Goal: Ask a question: Seek information or help from site administrators or community

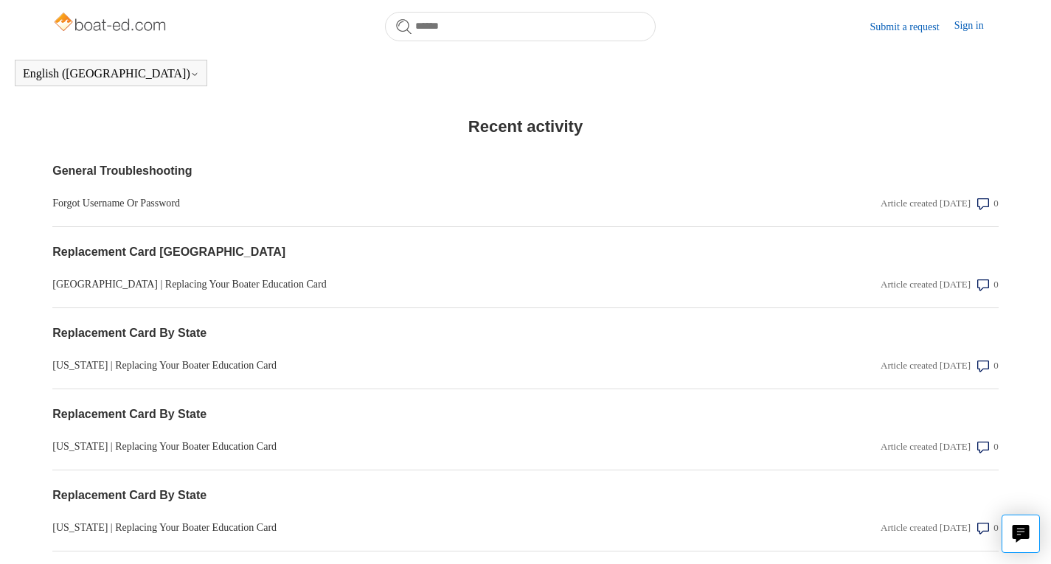
scroll to position [862, 0]
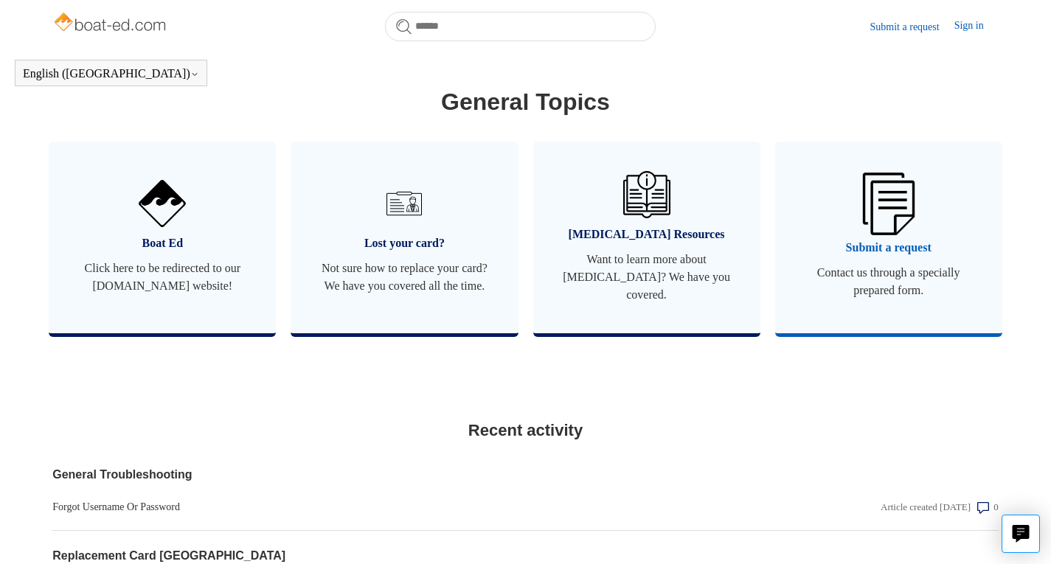
click at [797, 215] on link "Submit a request Contact us through a specially prepared form." at bounding box center [888, 238] width 227 height 192
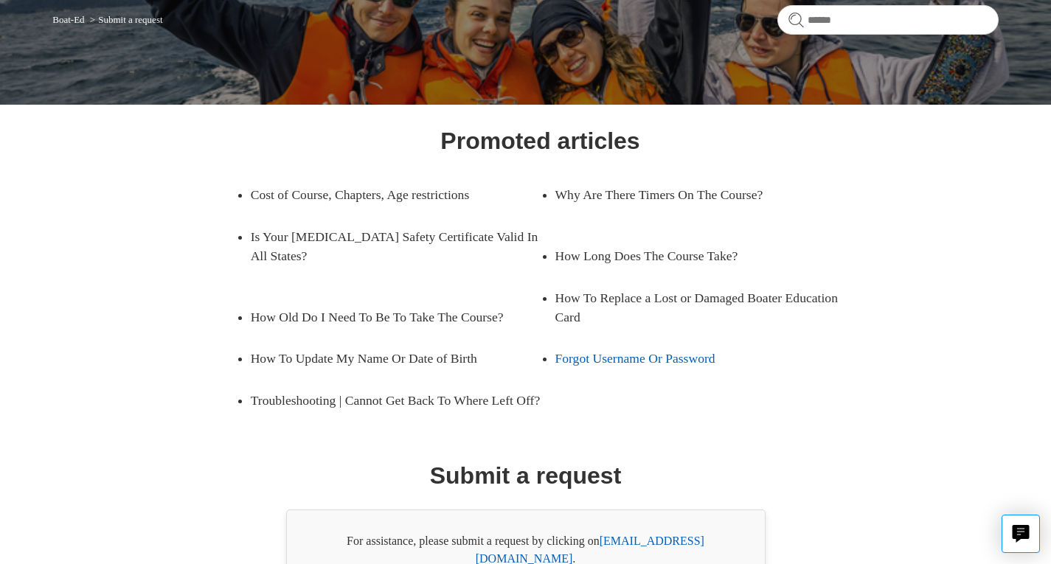
scroll to position [231, 0]
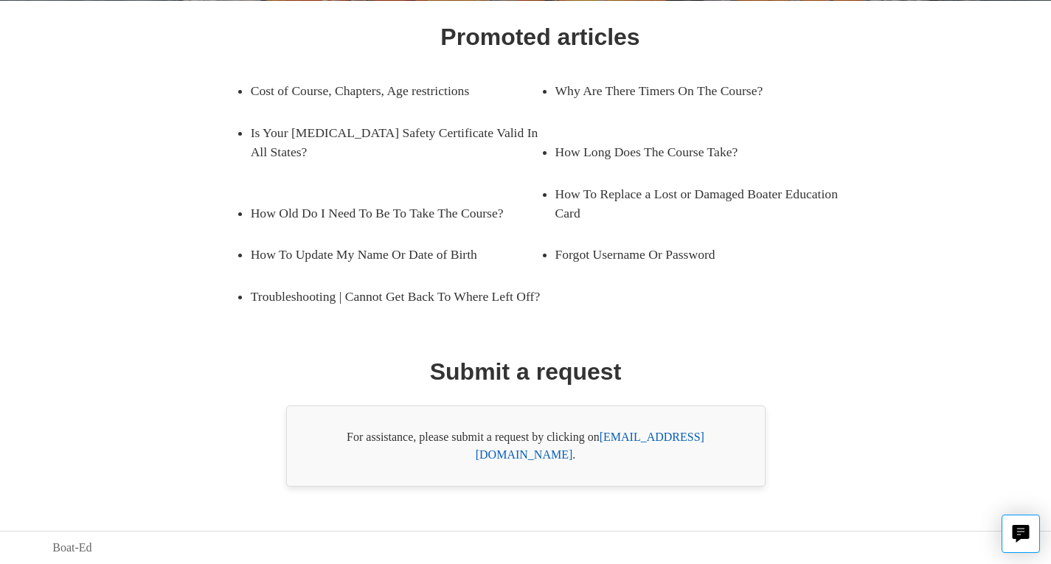
click at [668, 454] on link "support@boat-ed.com" at bounding box center [590, 446] width 229 height 30
click at [641, 450] on link "[EMAIL_ADDRESS][DOMAIN_NAME]" at bounding box center [590, 446] width 229 height 30
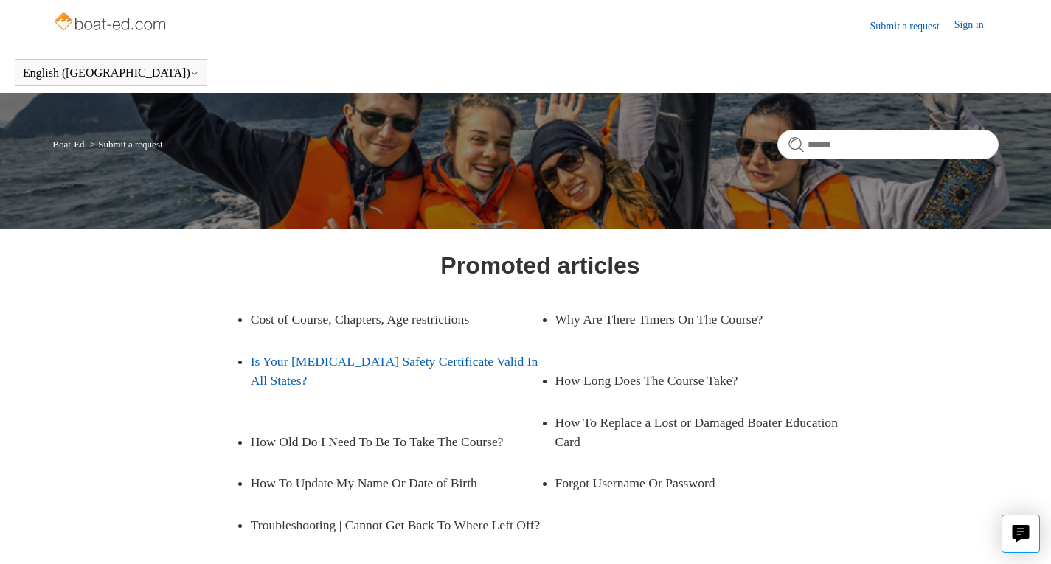
scroll to position [0, 0]
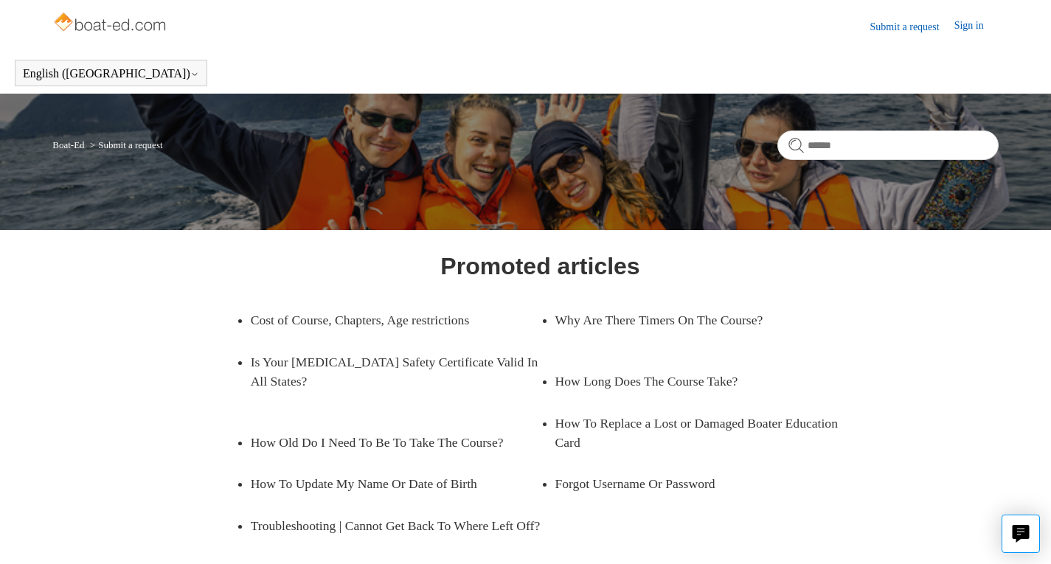
click at [889, 21] on link "Submit a request" at bounding box center [912, 26] width 84 height 15
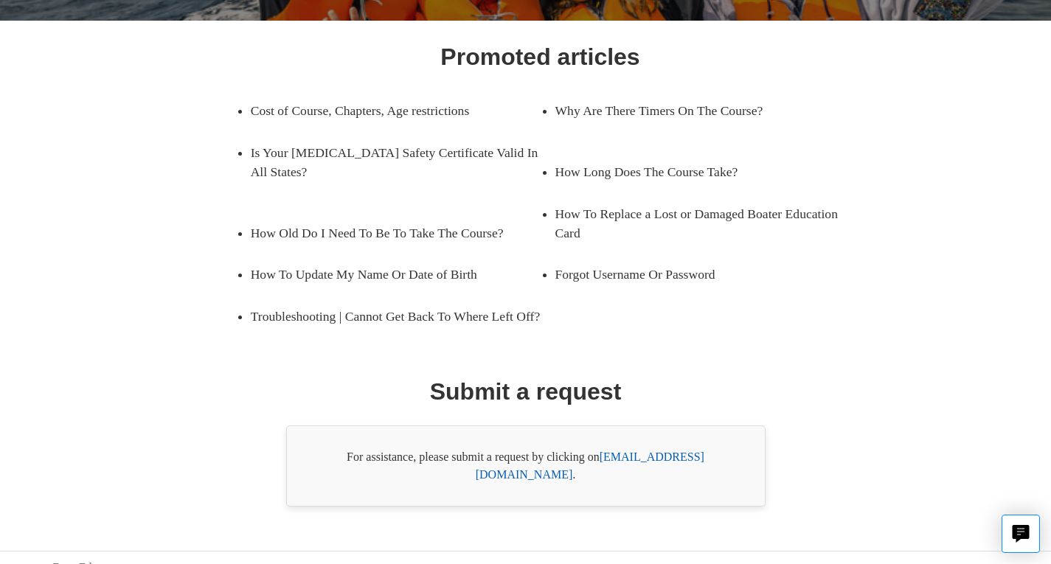
scroll to position [231, 0]
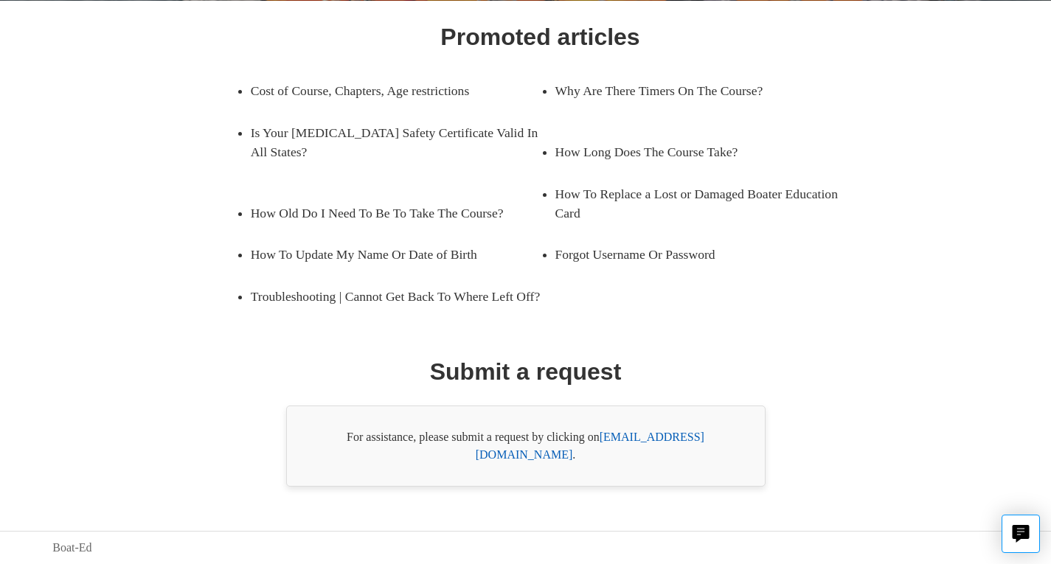
click at [643, 452] on link "[EMAIL_ADDRESS][DOMAIN_NAME]" at bounding box center [590, 446] width 229 height 30
click at [1017, 519] on button "Live chat" at bounding box center [1021, 534] width 38 height 38
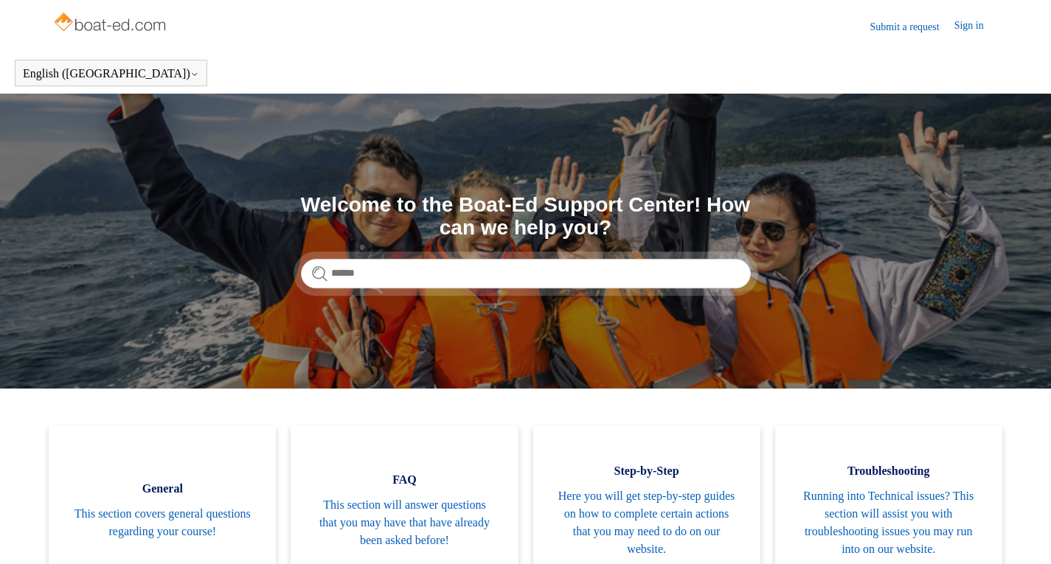
click at [975, 26] on link "Sign in" at bounding box center [977, 27] width 44 height 18
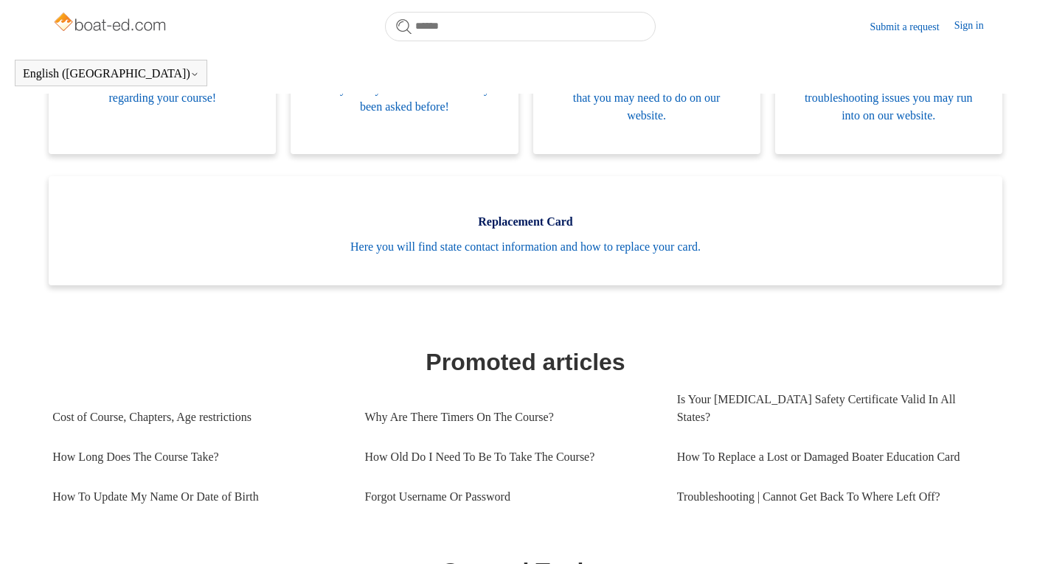
scroll to position [696, 0]
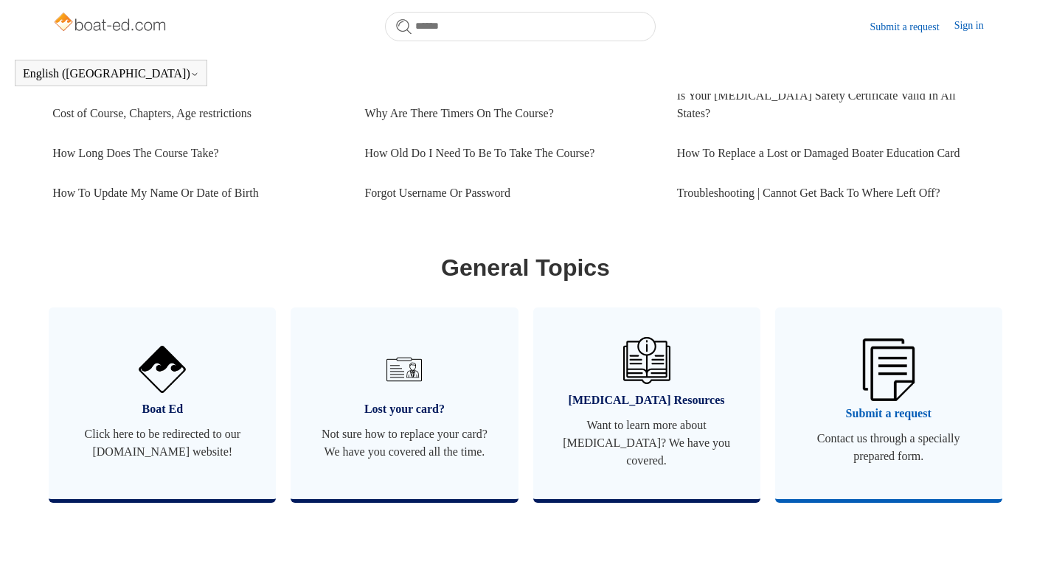
click at [845, 405] on span "Submit a request" at bounding box center [888, 414] width 183 height 18
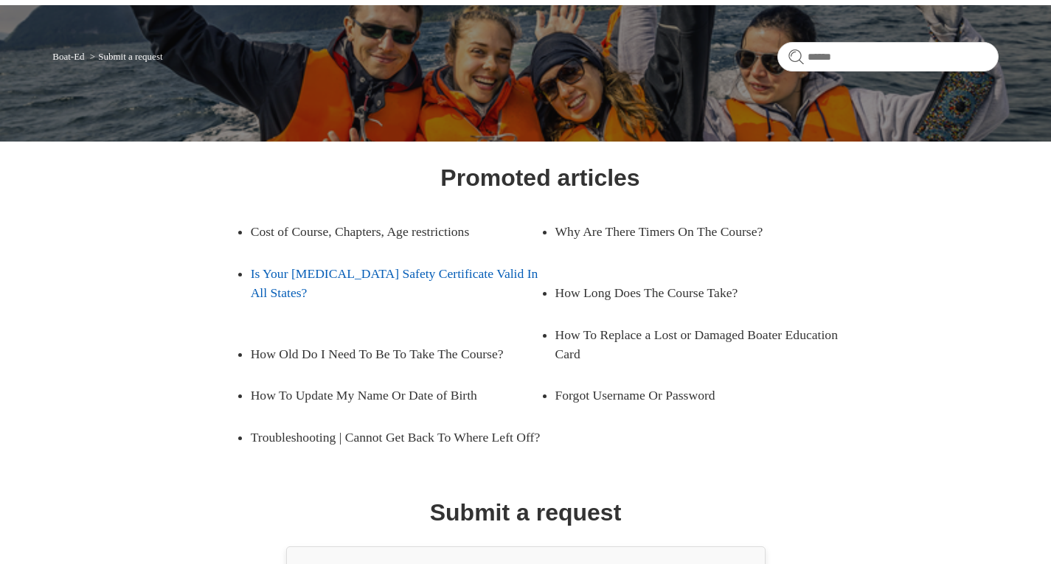
scroll to position [148, 0]
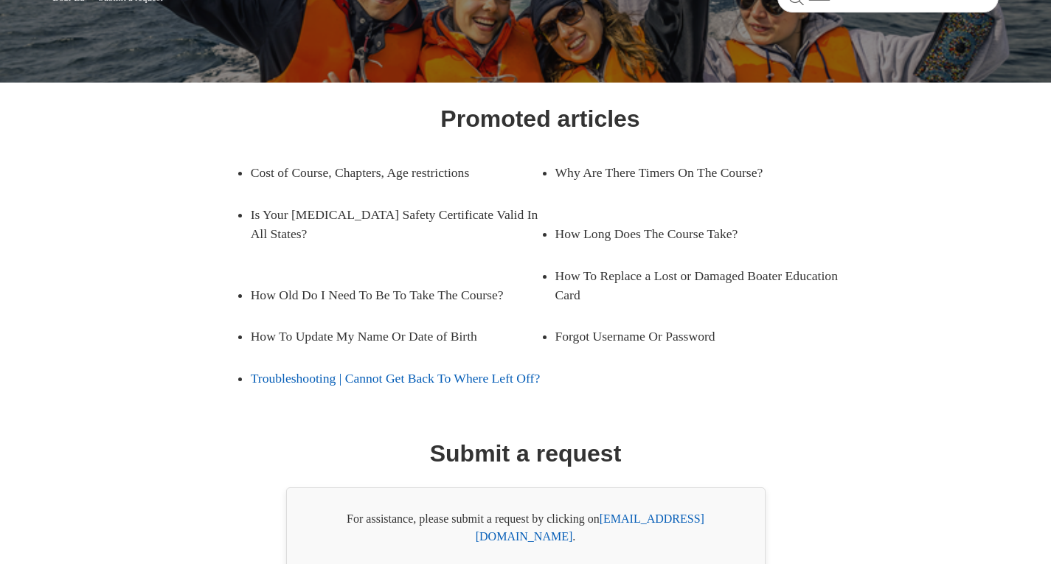
click at [316, 387] on link "Troubleshooting | Cannot Get Back To Where Left Off?" at bounding box center [396, 378] width 290 height 41
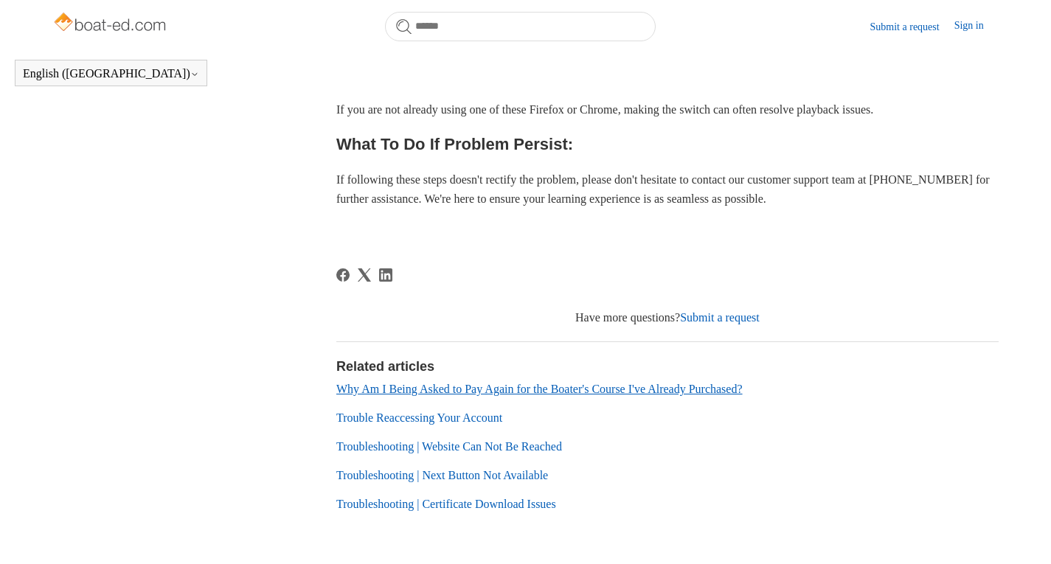
scroll to position [699, 0]
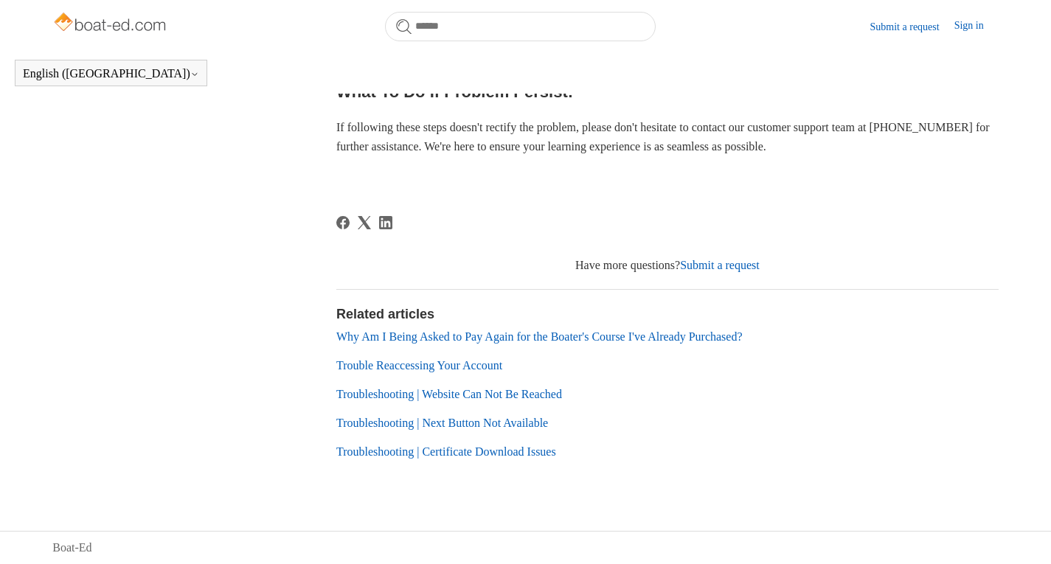
click at [734, 263] on link "Submit a request" at bounding box center [720, 265] width 80 height 13
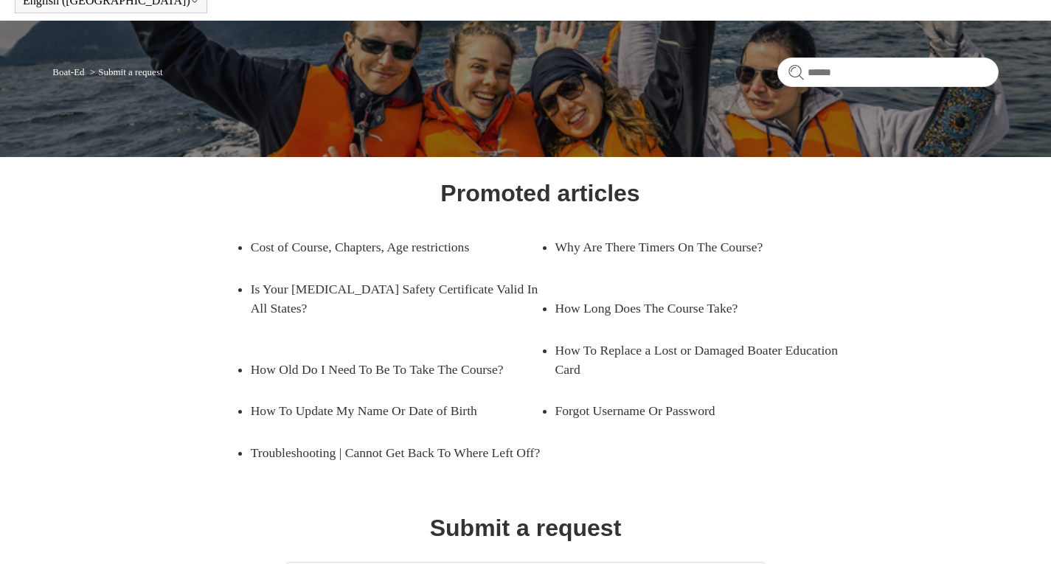
scroll to position [231, 0]
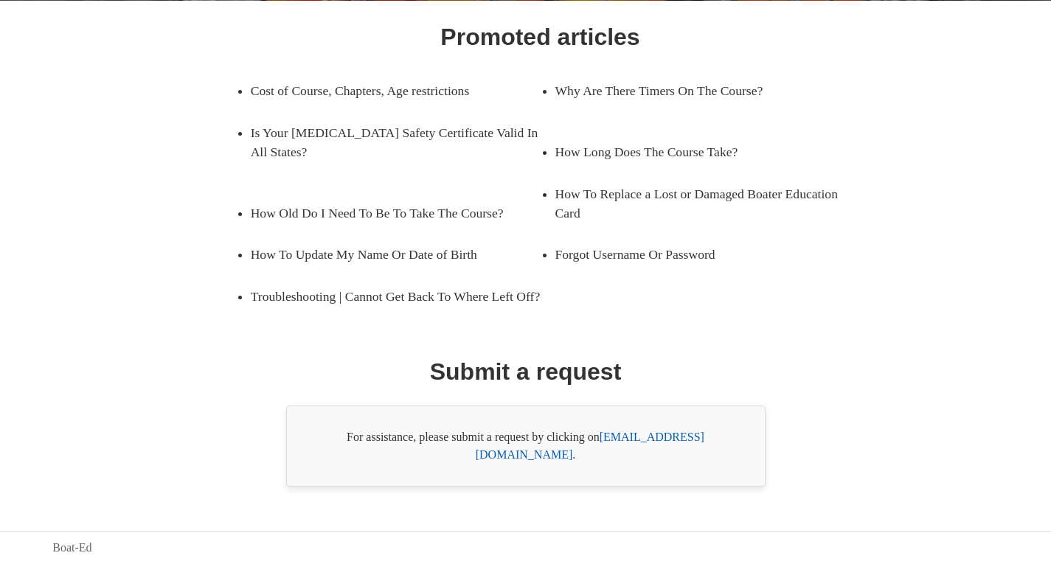
click at [643, 457] on link "[EMAIL_ADDRESS][DOMAIN_NAME]" at bounding box center [590, 446] width 229 height 30
click at [617, 460] on link "[EMAIL_ADDRESS][DOMAIN_NAME]" at bounding box center [590, 446] width 229 height 30
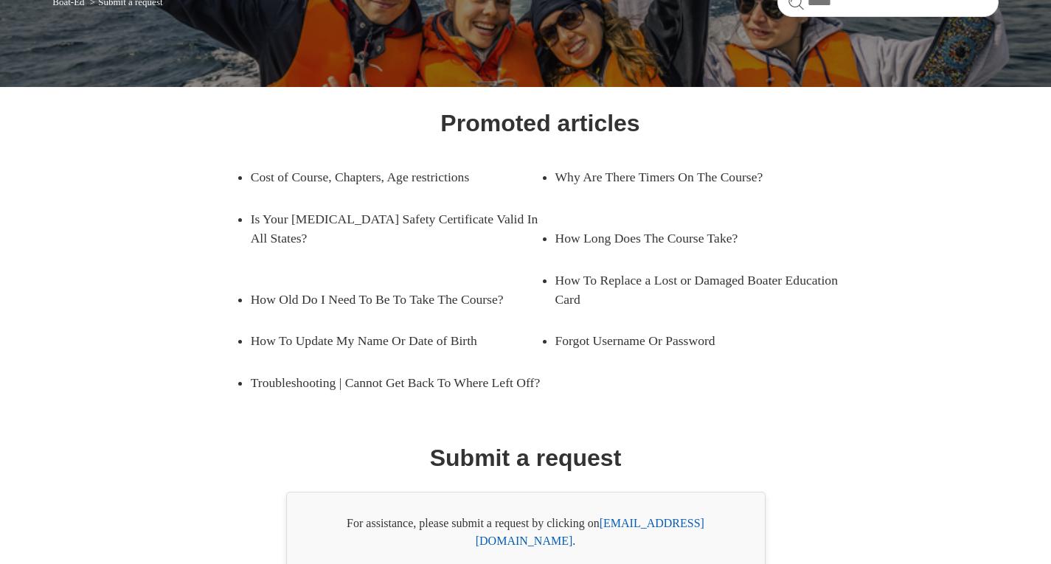
scroll to position [148, 0]
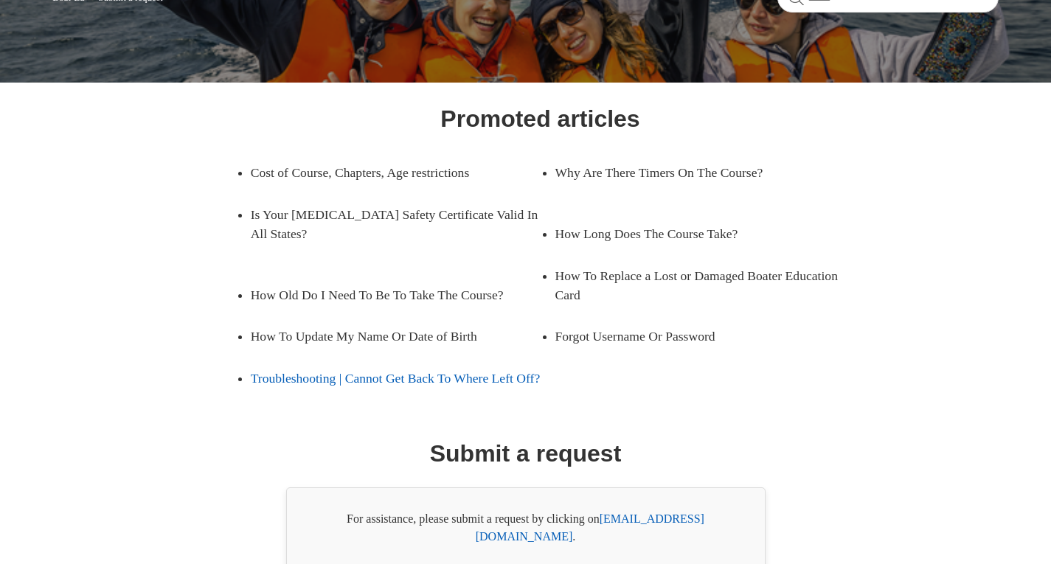
click at [408, 381] on link "Troubleshooting | Cannot Get Back To Where Left Off?" at bounding box center [396, 378] width 290 height 41
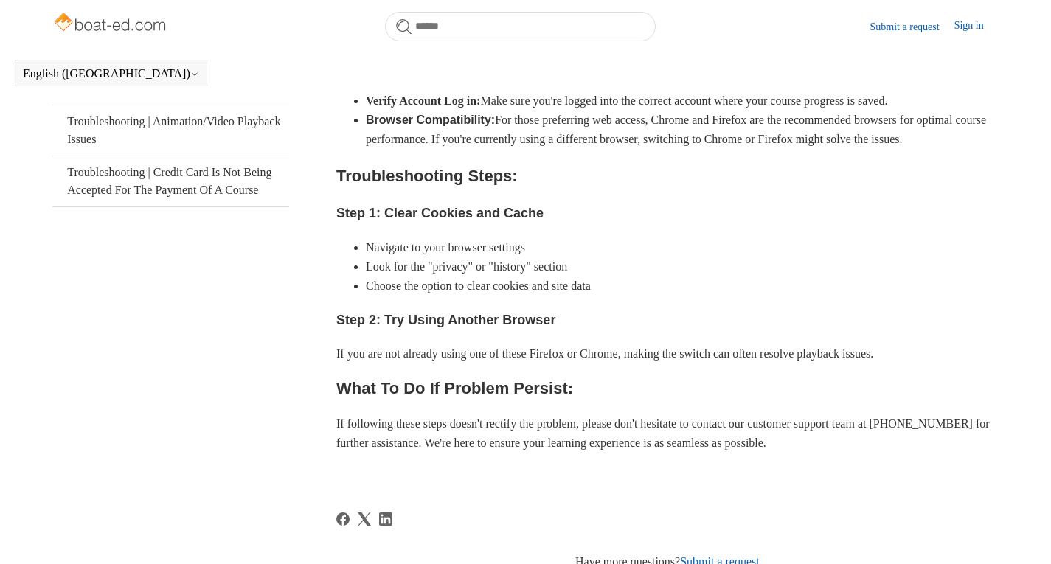
scroll to position [699, 0]
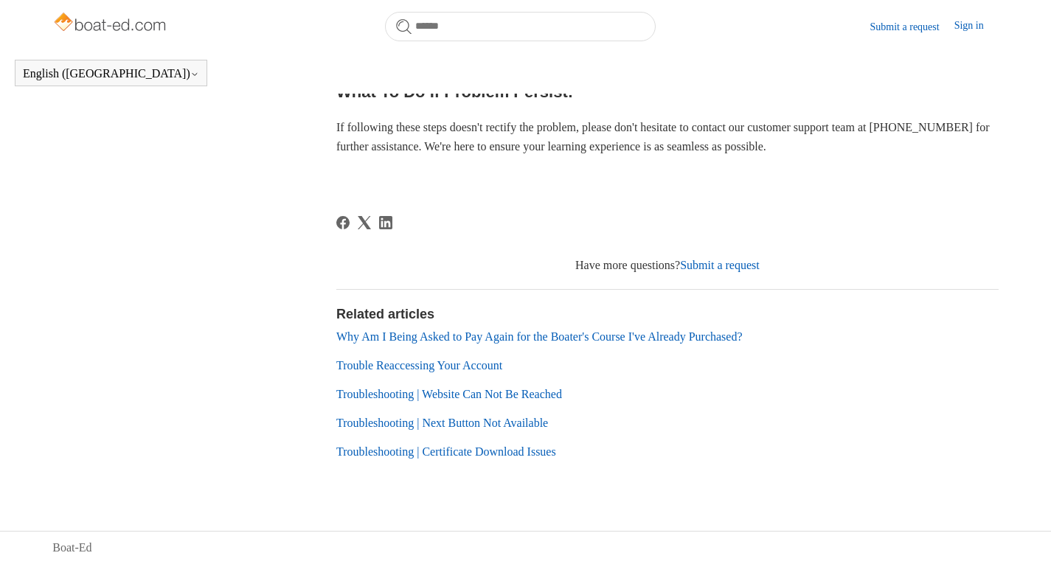
click at [718, 267] on link "Submit a request" at bounding box center [720, 265] width 80 height 13
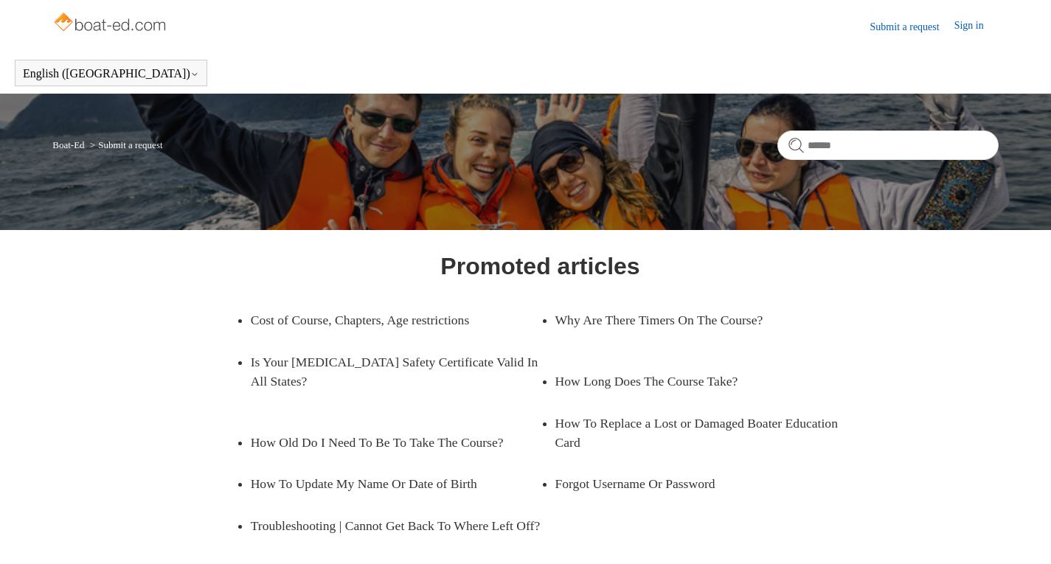
scroll to position [231, 0]
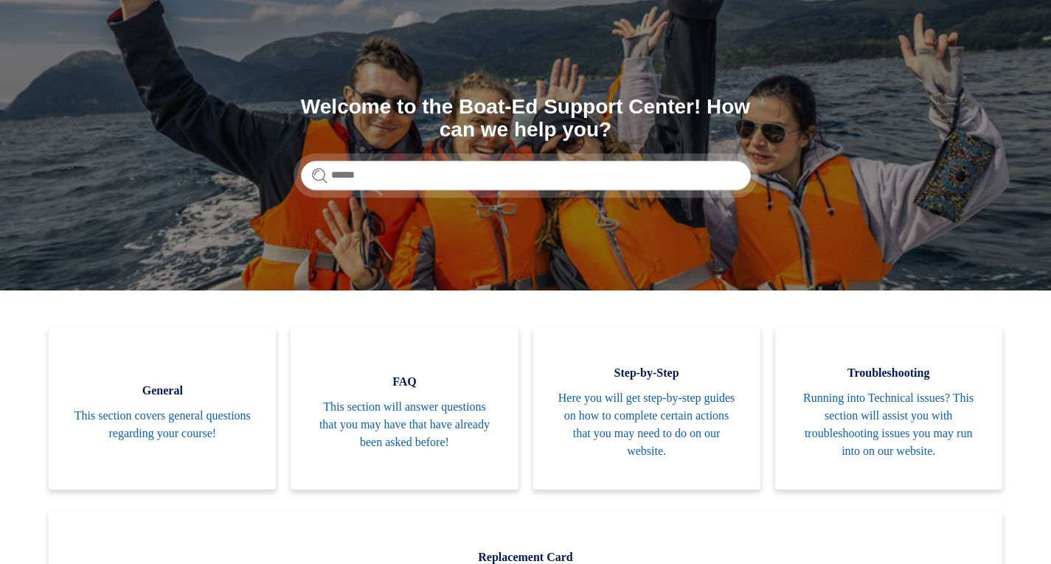
scroll to position [148, 0]
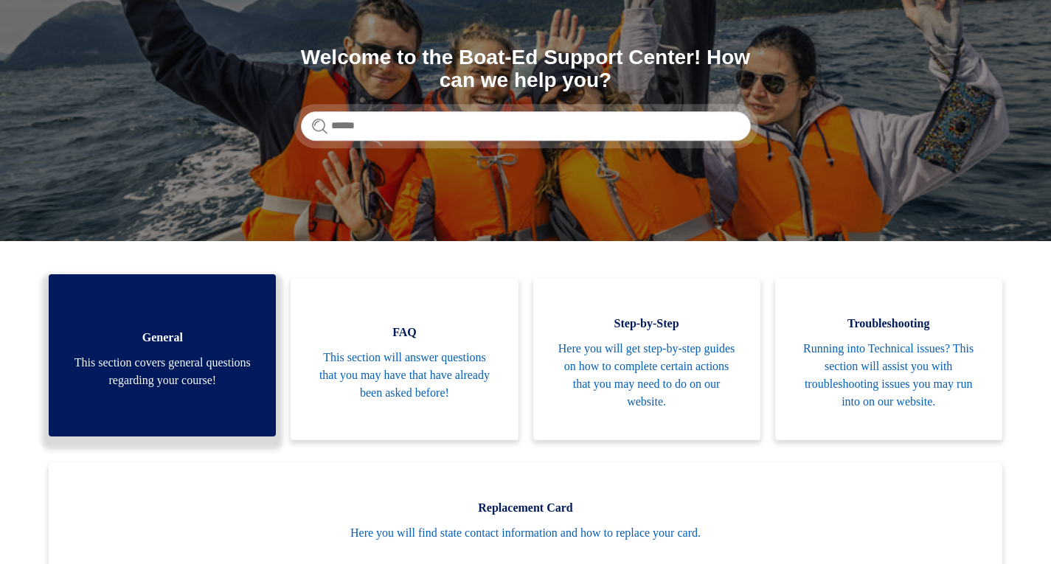
click at [215, 326] on link "General This section covers general questions regarding your course!" at bounding box center [162, 355] width 227 height 162
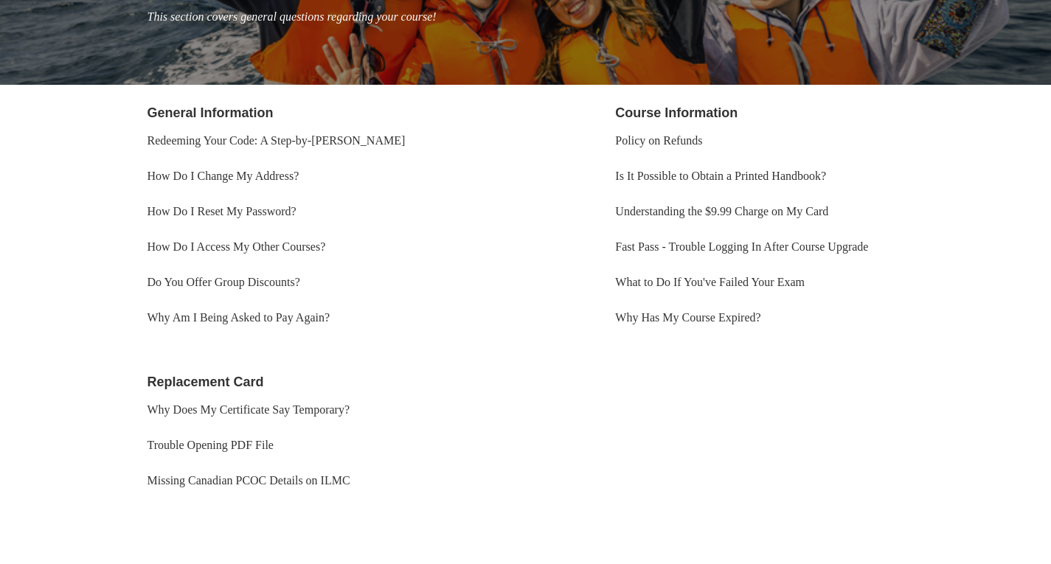
scroll to position [220, 0]
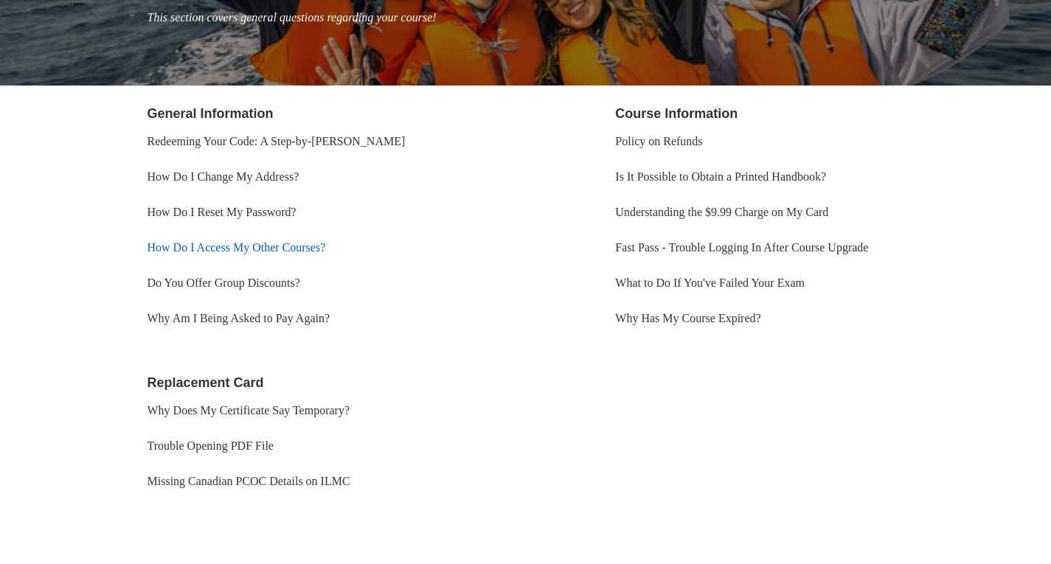
click at [228, 248] on link "How Do I Access My Other Courses?" at bounding box center [237, 247] width 179 height 13
click at [674, 142] on link "Policy on Refunds" at bounding box center [658, 141] width 87 height 13
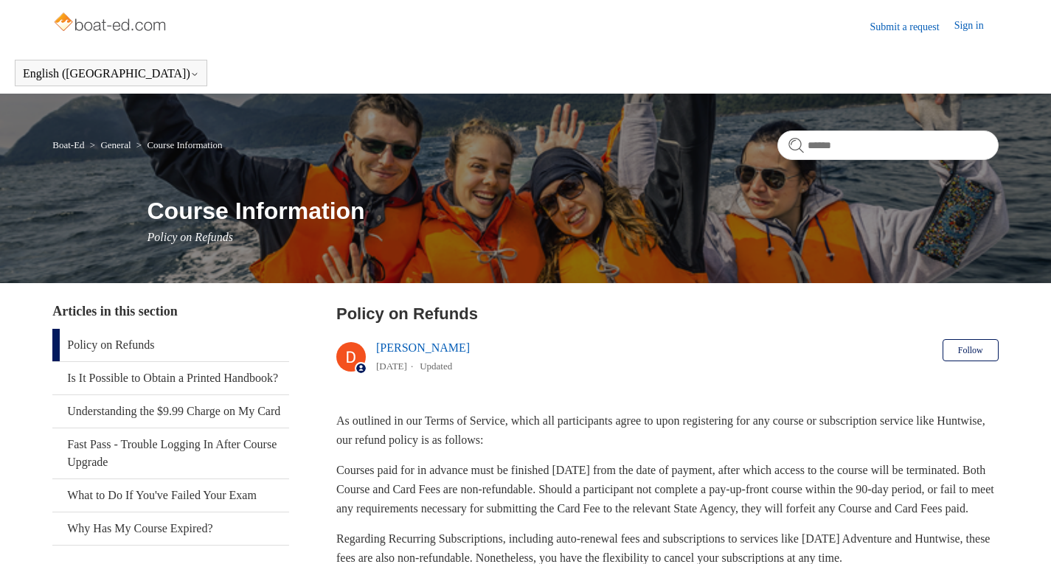
click at [907, 28] on link "Submit a request" at bounding box center [912, 26] width 84 height 15
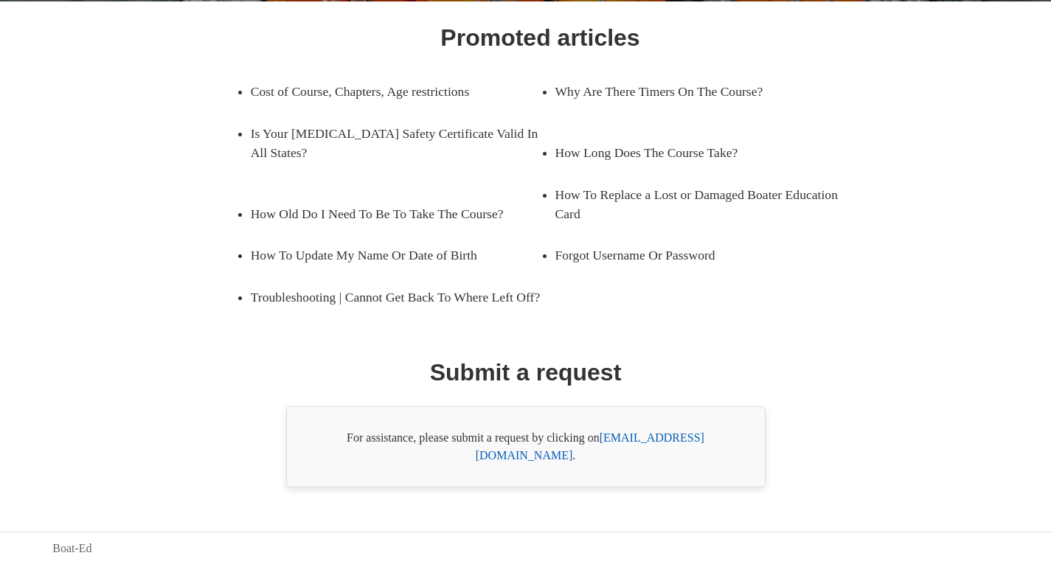
scroll to position [231, 0]
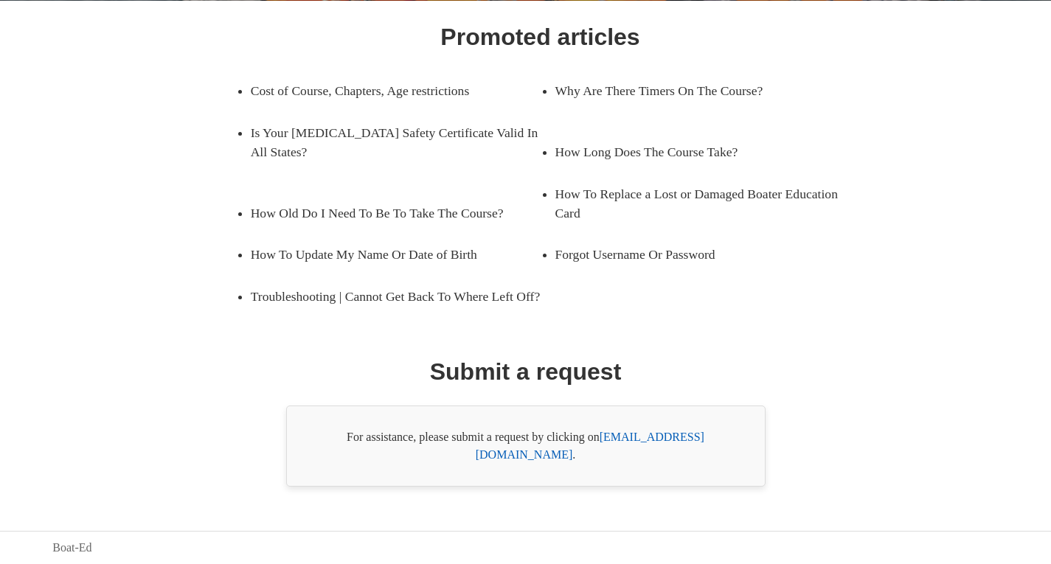
click at [633, 455] on link "[EMAIL_ADDRESS][DOMAIN_NAME]" at bounding box center [590, 446] width 229 height 30
click at [632, 455] on link "[EMAIL_ADDRESS][DOMAIN_NAME]" at bounding box center [590, 446] width 229 height 30
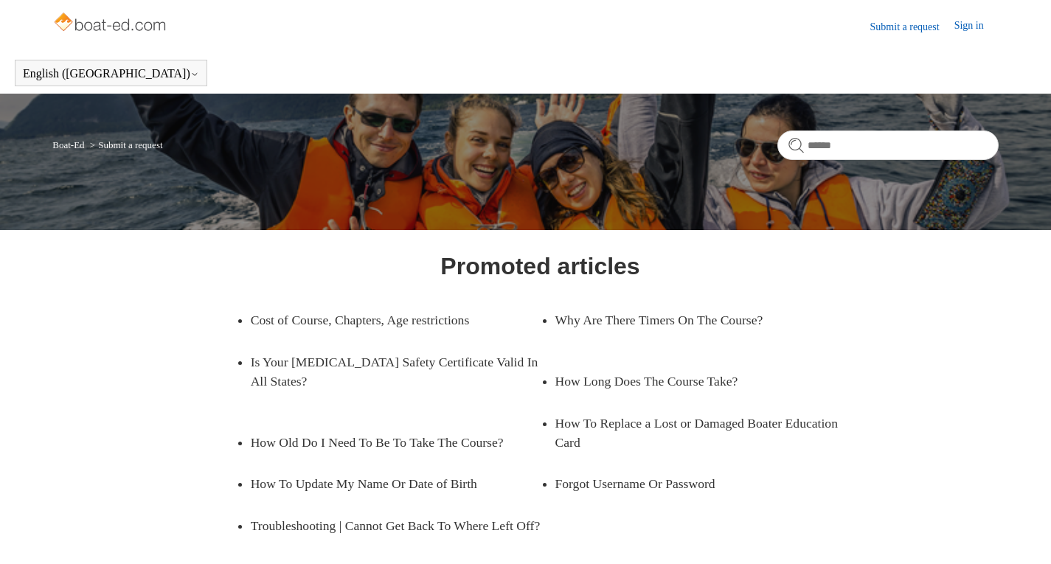
click at [960, 28] on link "Sign in" at bounding box center [977, 27] width 44 height 18
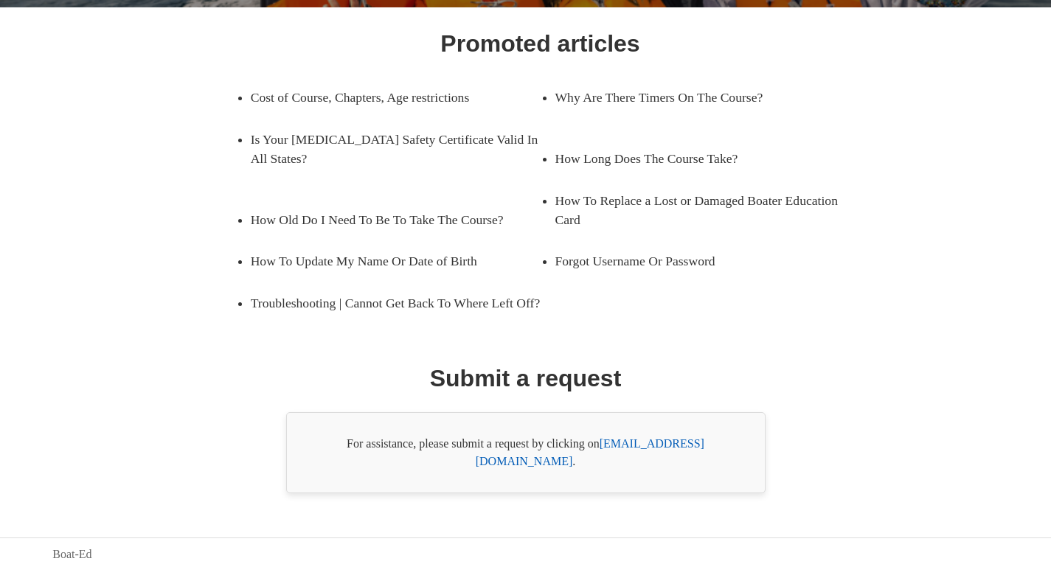
scroll to position [231, 0]
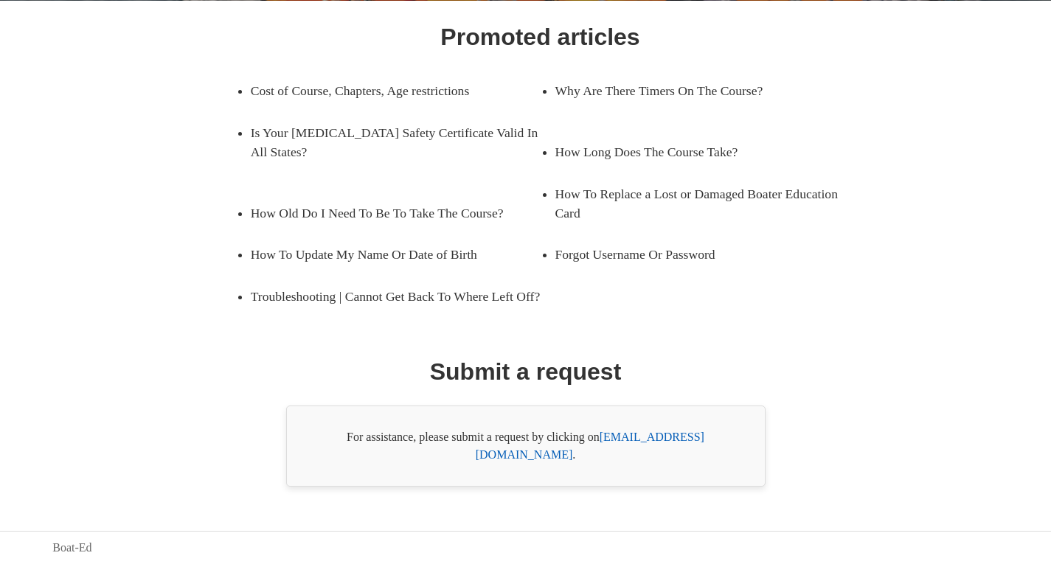
click at [617, 457] on link "[EMAIL_ADDRESS][DOMAIN_NAME]" at bounding box center [590, 446] width 229 height 30
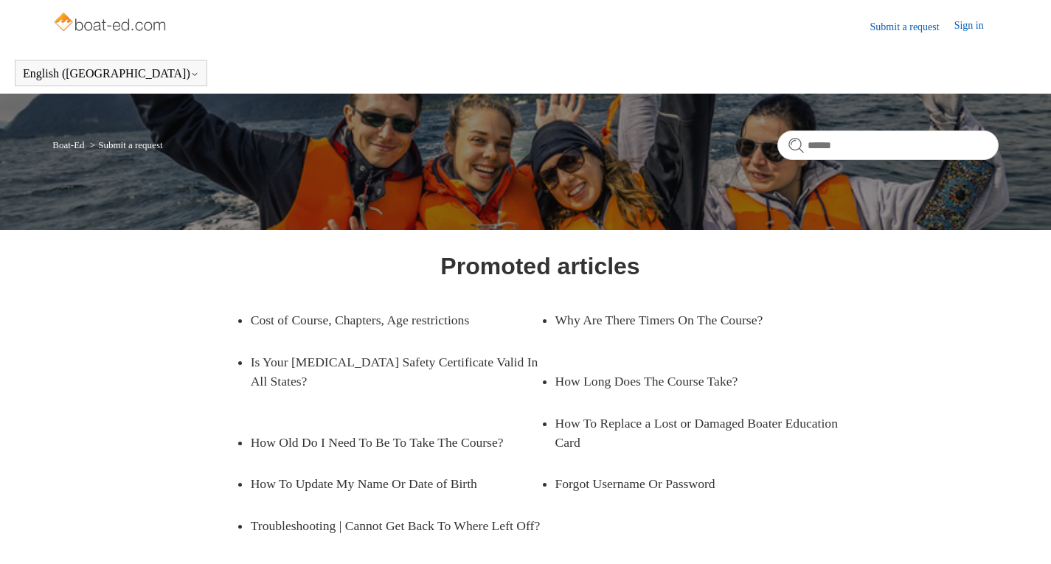
click at [972, 31] on link "Sign in" at bounding box center [977, 27] width 44 height 18
